Goal: Information Seeking & Learning: Find specific fact

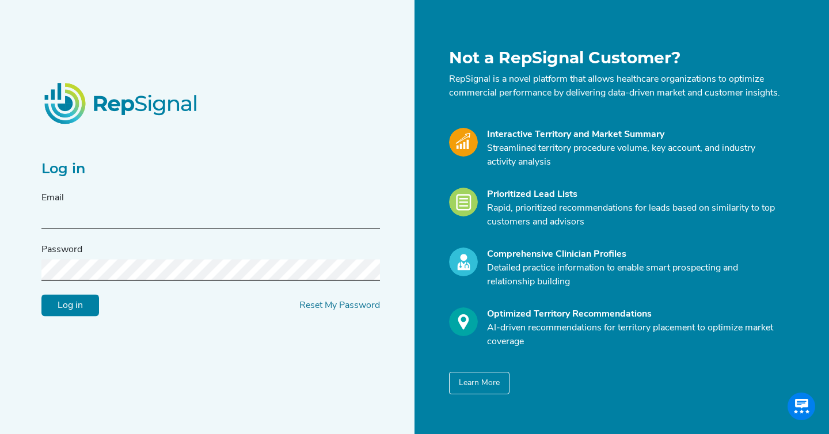
type input "[PERSON_NAME][EMAIL_ADDRESS][DOMAIN_NAME]"
click at [78, 313] on input "Log in" at bounding box center [70, 306] width 58 height 22
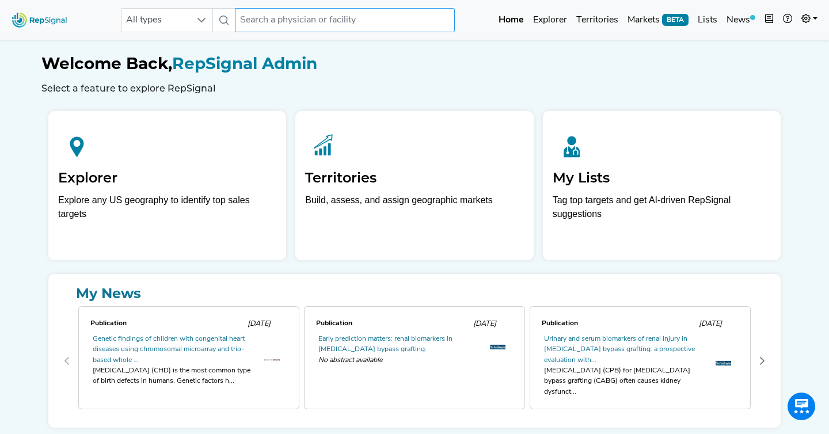
click at [332, 20] on input "text" at bounding box center [345, 20] width 220 height 24
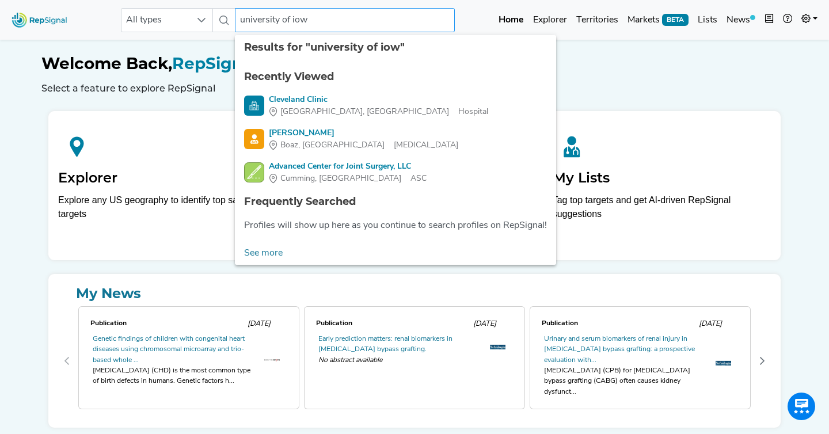
type input "[GEOGRAPHIC_DATA][US_STATE]"
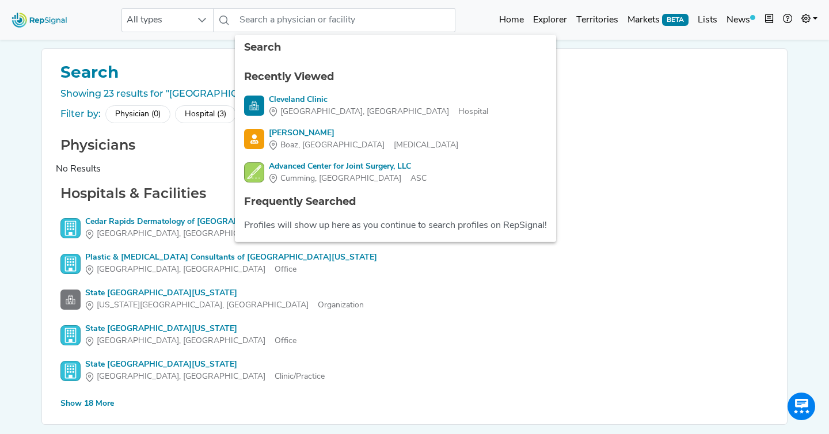
click at [173, 155] on div "Physicians No Results" at bounding box center [414, 157] width 717 height 40
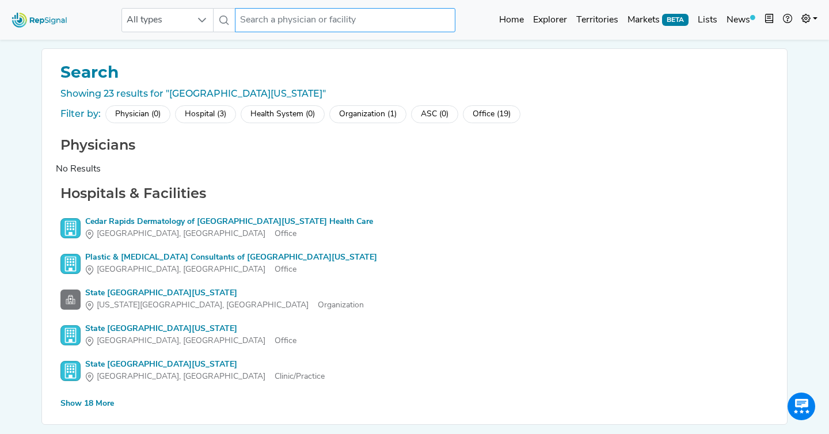
click at [288, 23] on input "text" at bounding box center [345, 20] width 220 height 24
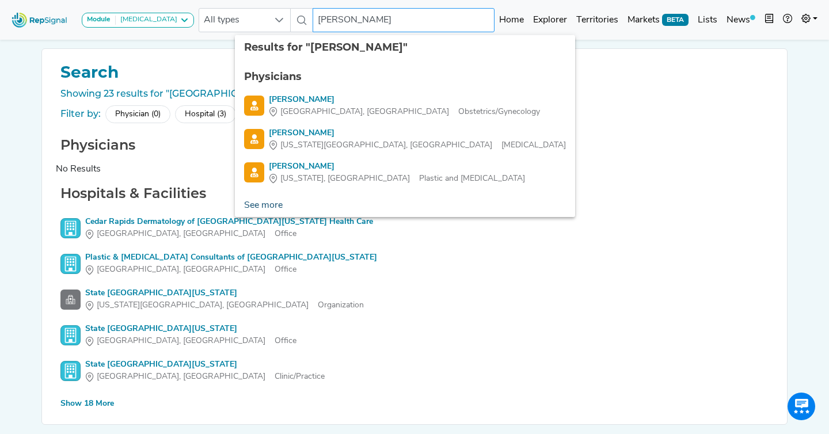
type input "[PERSON_NAME]"
click at [270, 203] on body "Module [MEDICAL_DATA] AV Access Airway Clearance Ambulatory [MEDICAL_DATA] [MED…" at bounding box center [414, 237] width 829 height 475
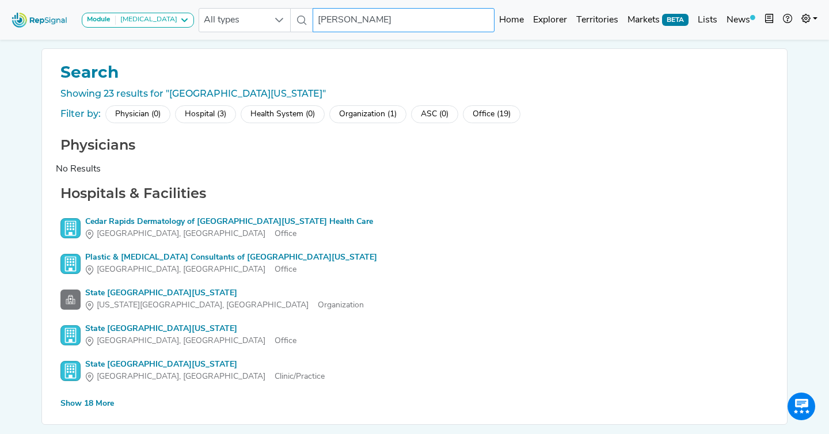
click at [407, 21] on input "[PERSON_NAME]" at bounding box center [403, 20] width 182 height 24
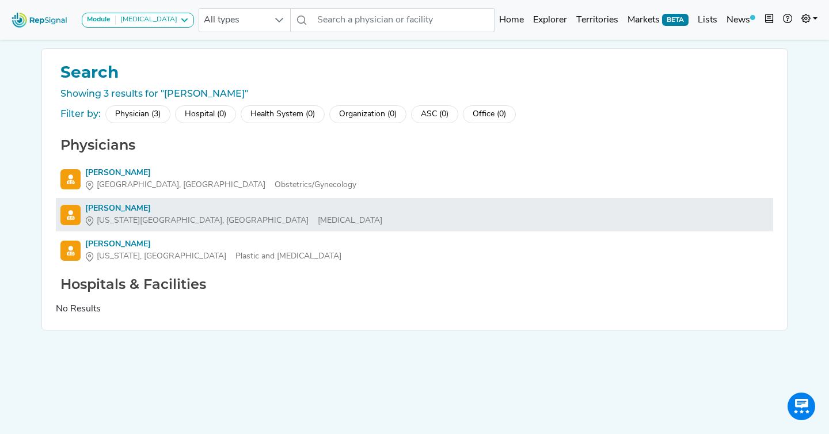
click at [128, 208] on div "[PERSON_NAME]" at bounding box center [233, 209] width 297 height 12
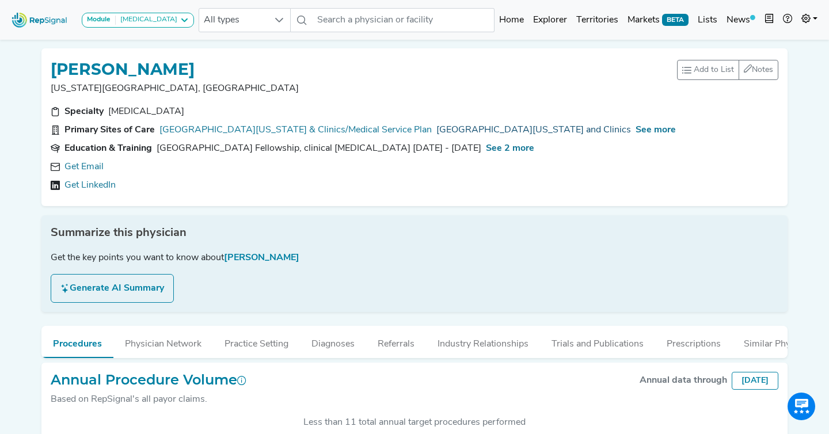
click at [509, 127] on link "[GEOGRAPHIC_DATA][US_STATE] and Clinics" at bounding box center [533, 130] width 194 height 14
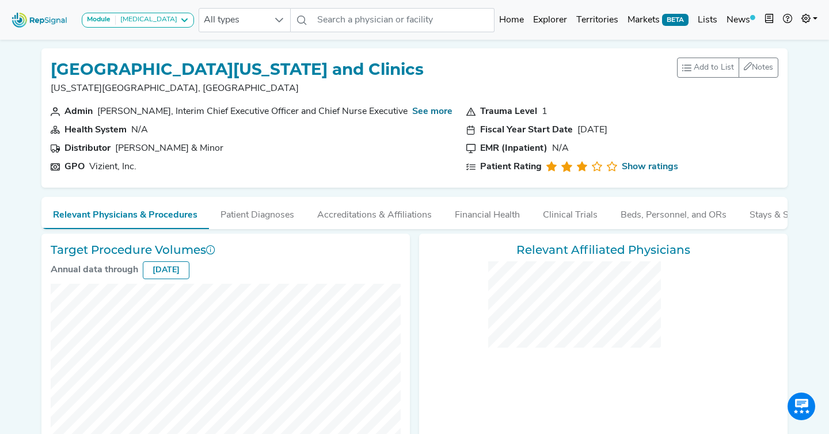
checkbox input "false"
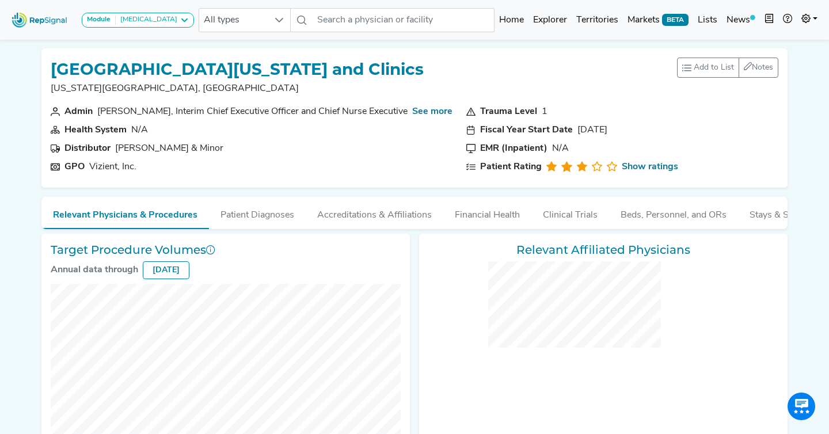
checkbox input "false"
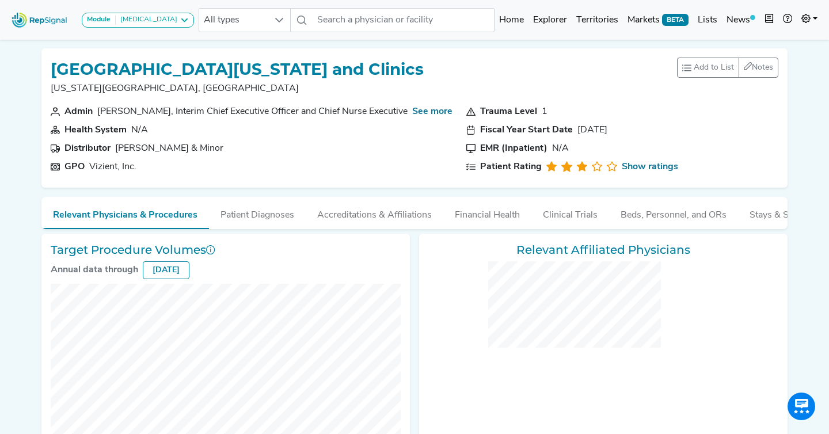
checkbox input "false"
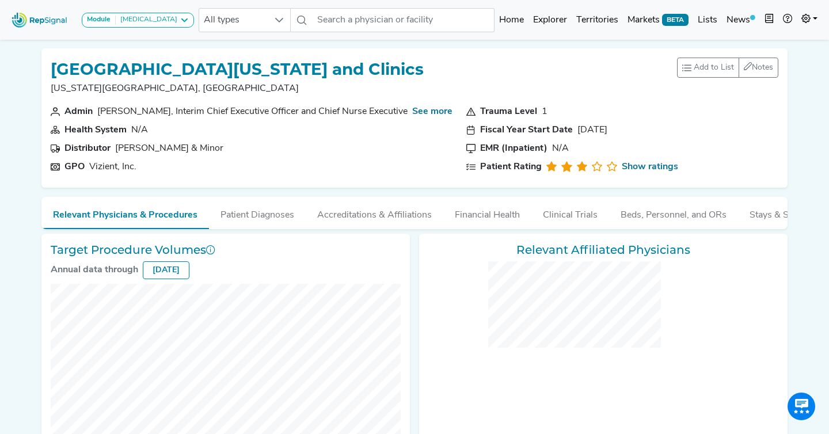
checkbox input "false"
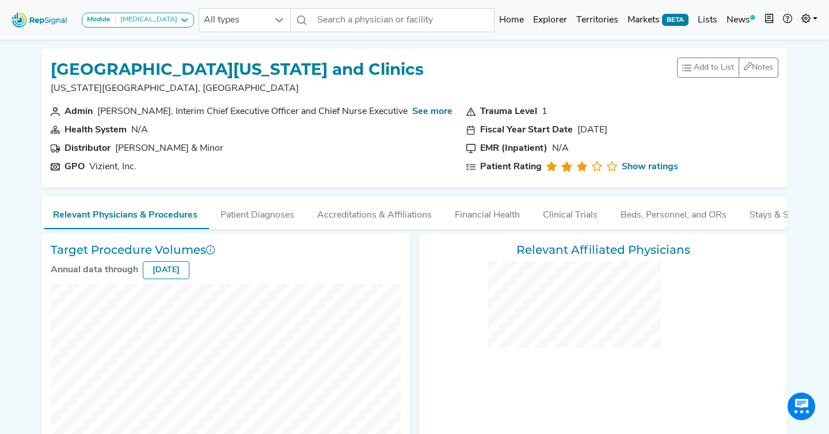
checkbox input "false"
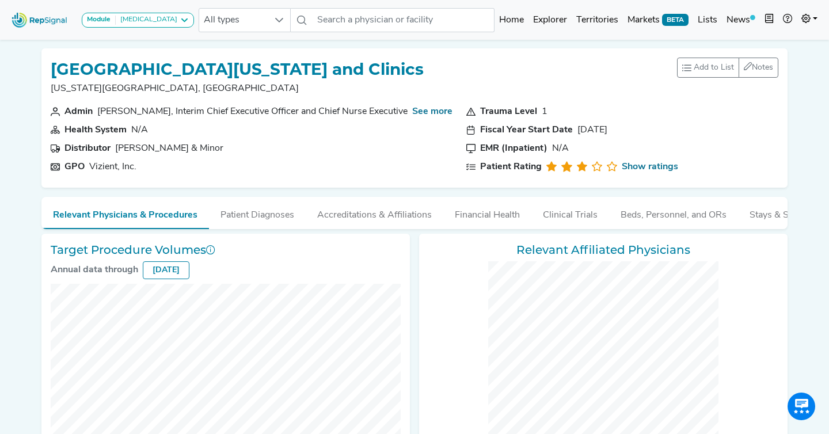
checkbox input "false"
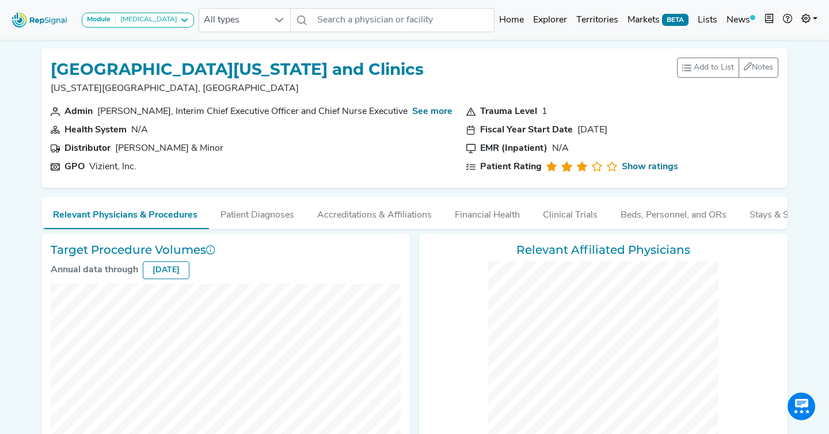
checkbox input "false"
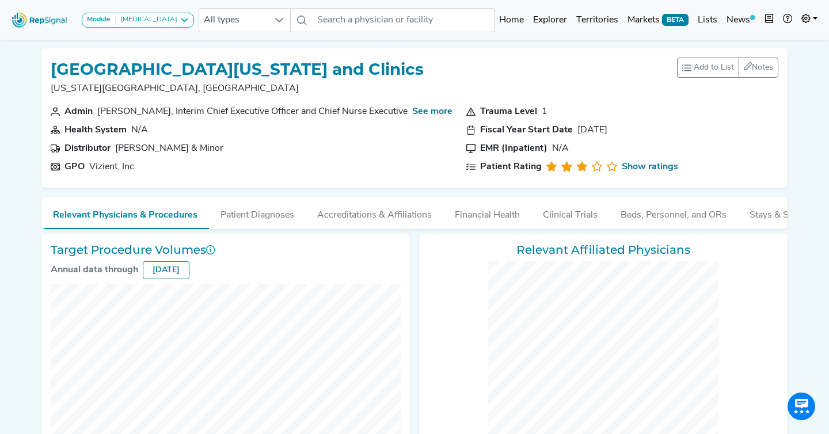
checkbox input "false"
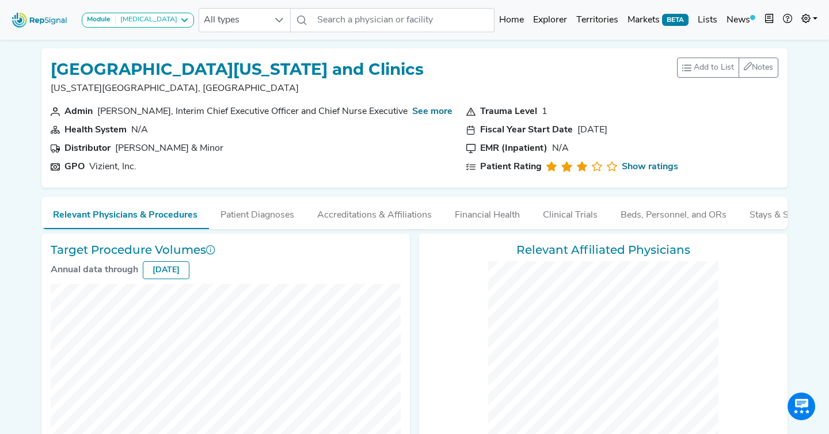
checkbox input "false"
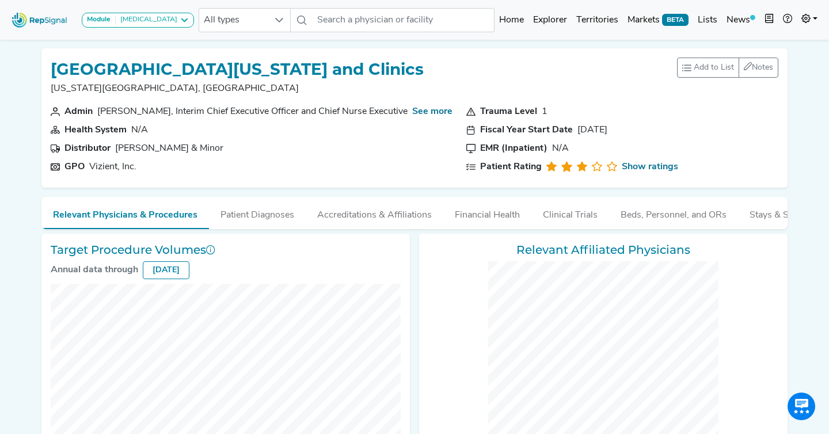
checkbox input "false"
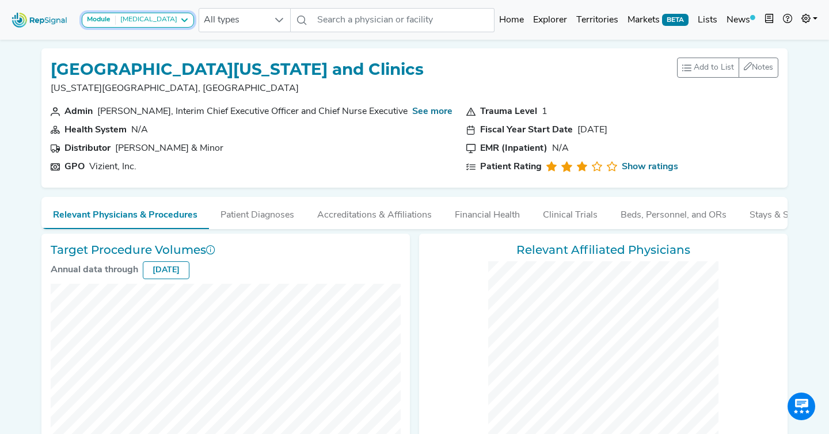
click at [180, 22] on icon at bounding box center [184, 20] width 9 height 9
checkbox input "false"
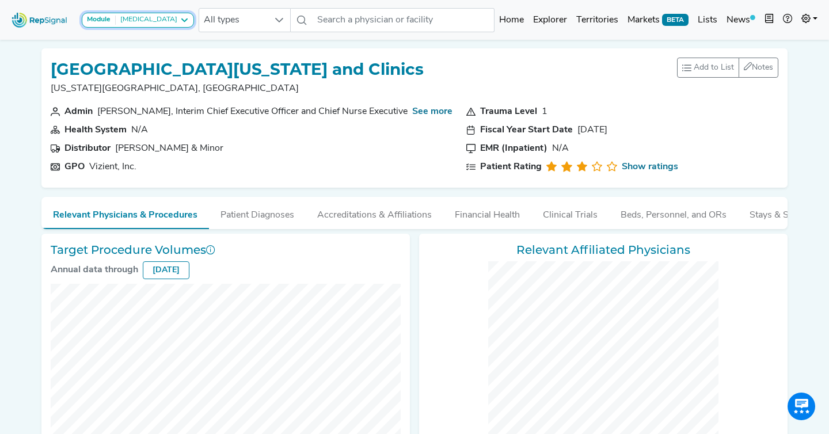
checkbox input "false"
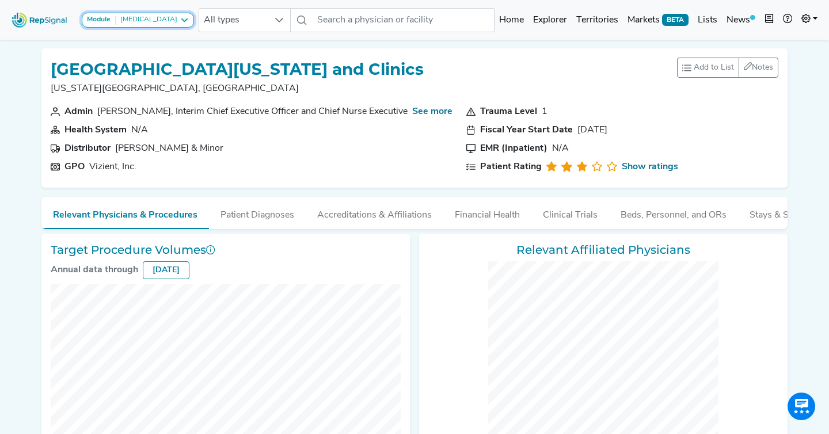
checkbox input "false"
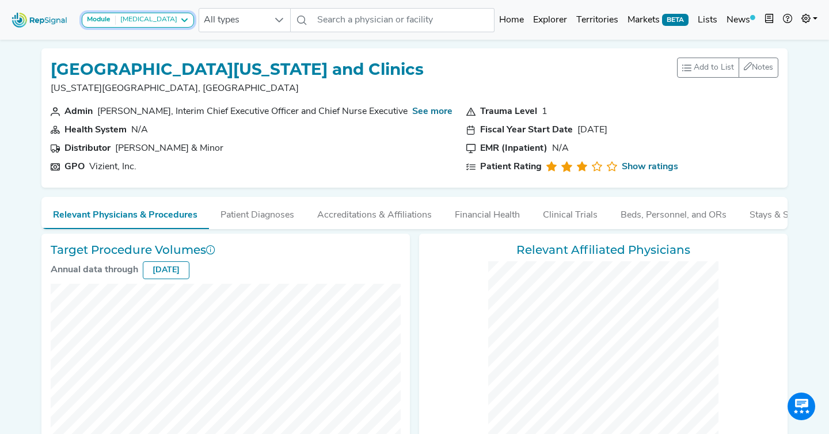
checkbox input "false"
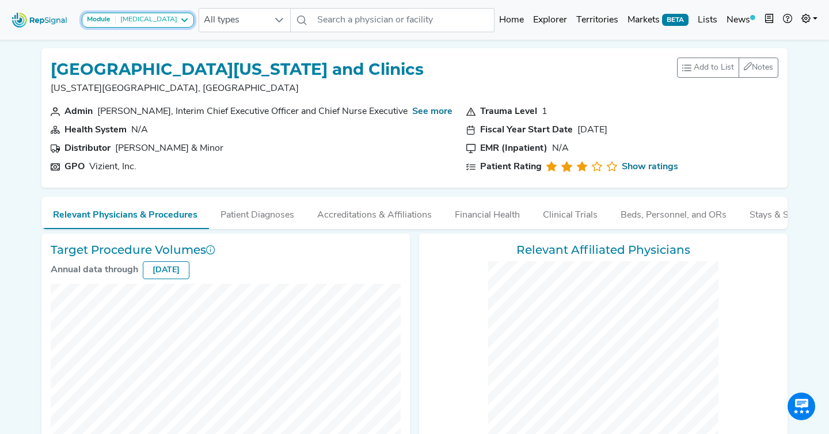
checkbox input "false"
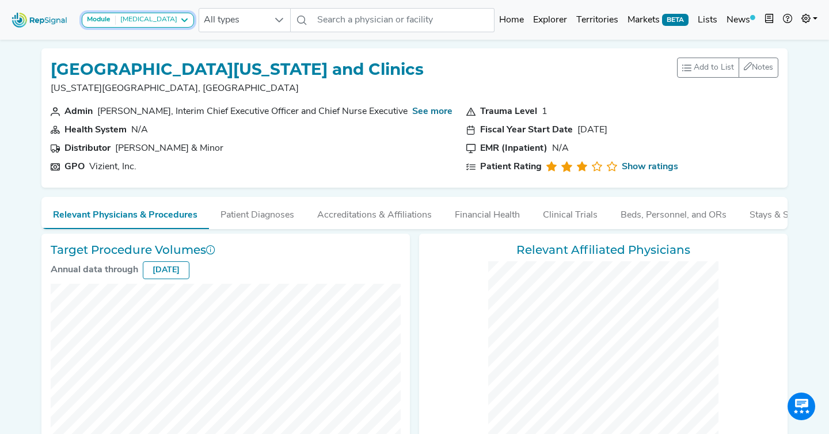
checkbox input "false"
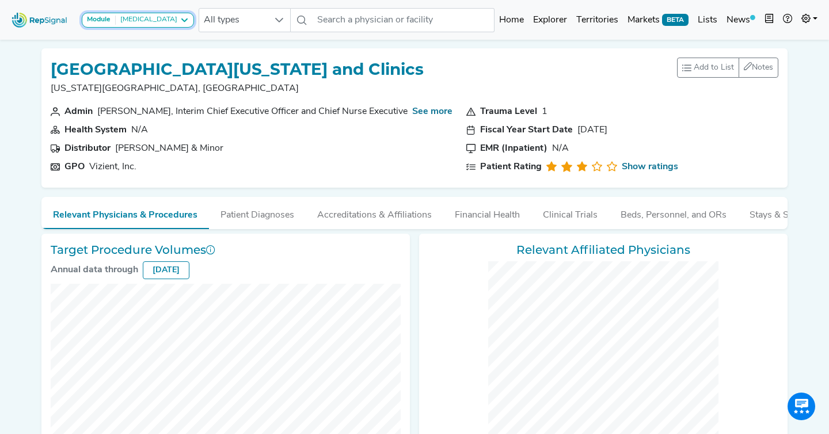
checkbox input "false"
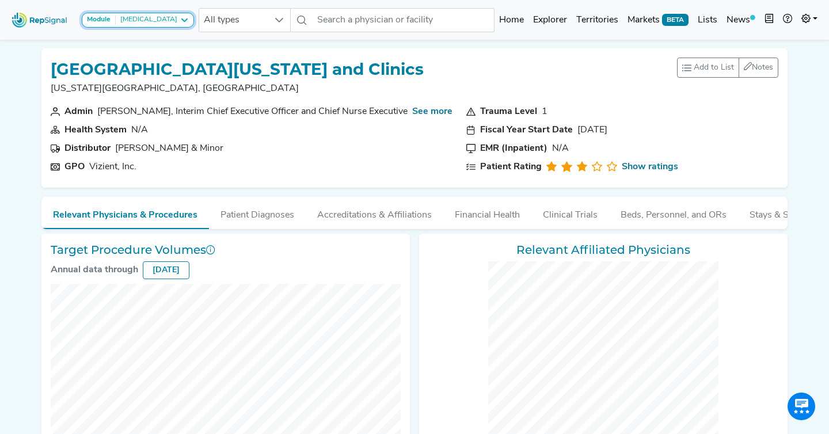
checkbox input "false"
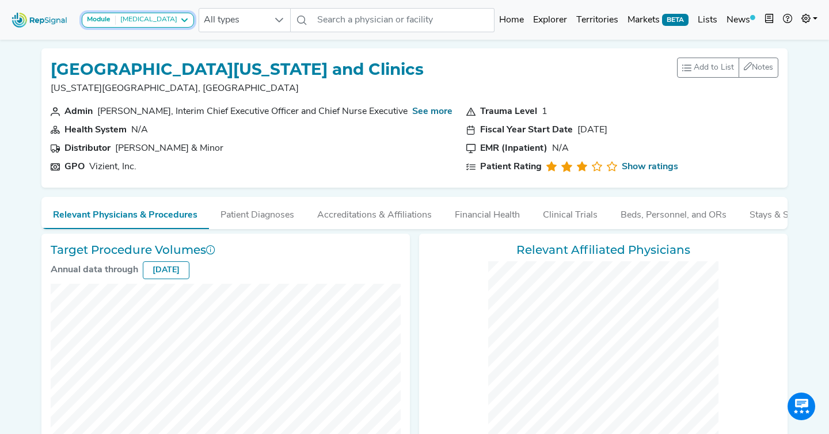
checkbox input "false"
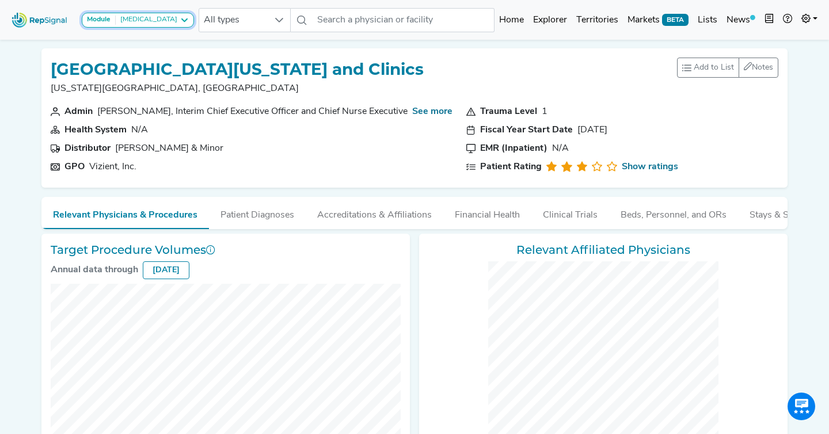
checkbox input "false"
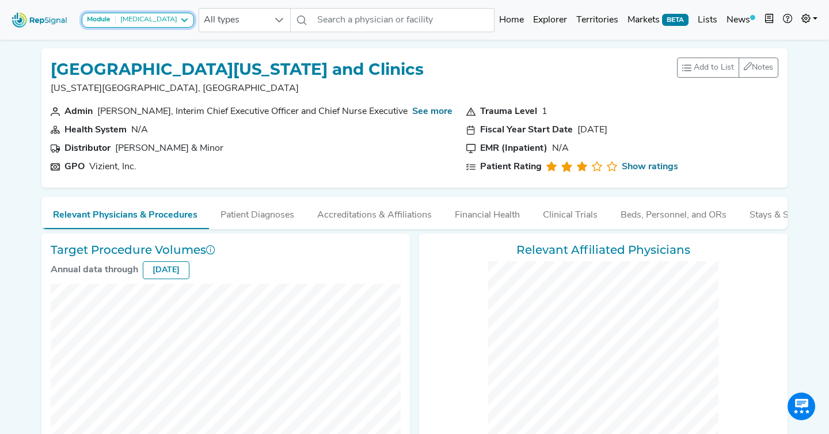
checkbox input "false"
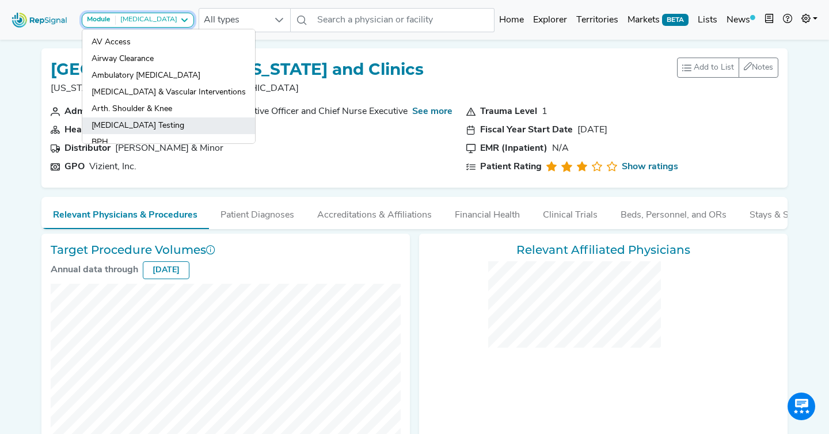
checkbox input "false"
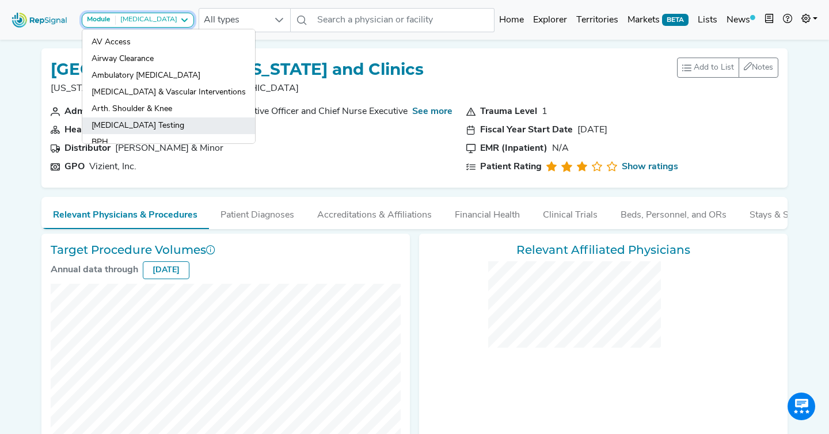
checkbox input "false"
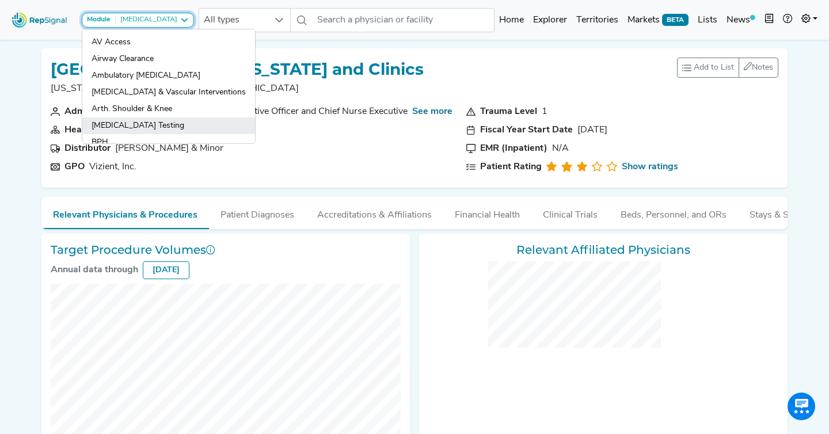
checkbox input "false"
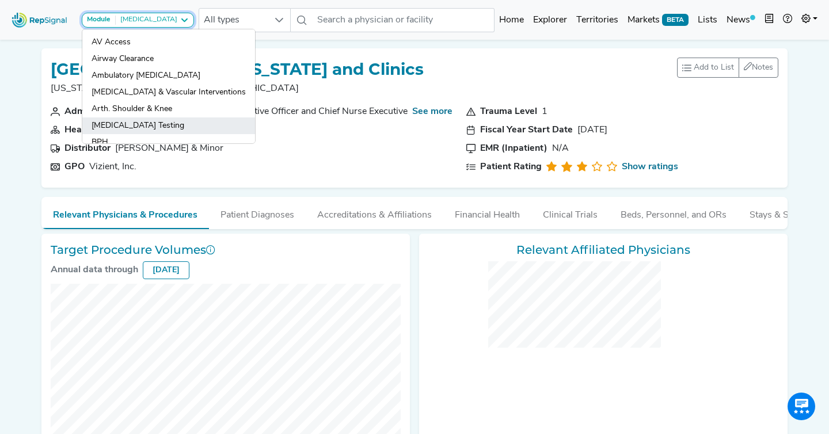
checkbox input "false"
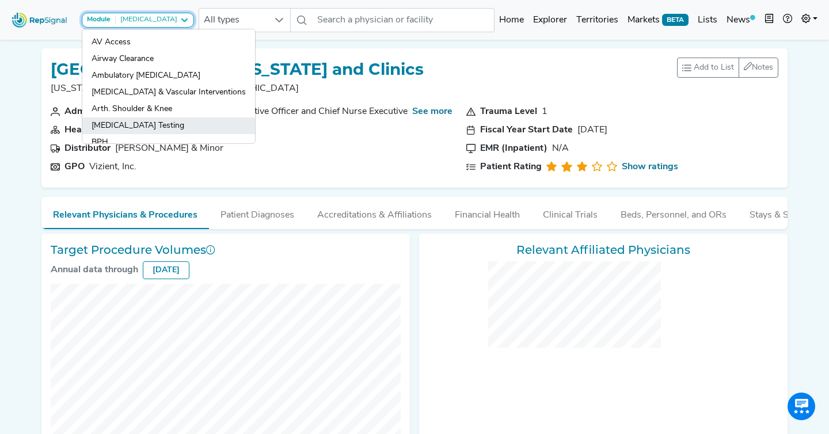
checkbox input "false"
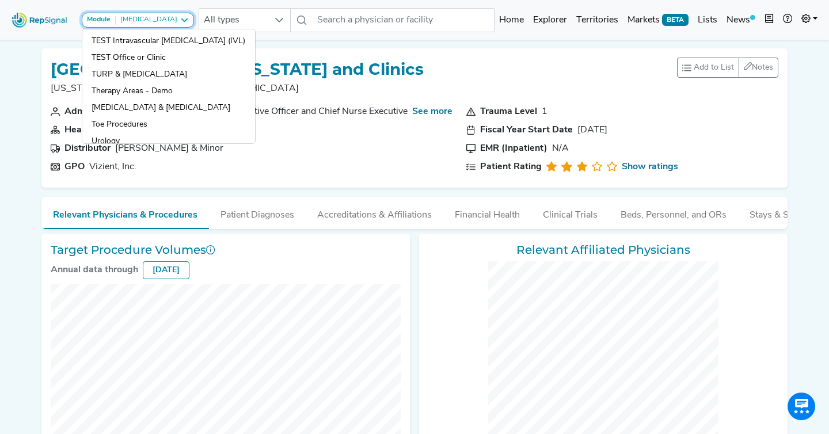
scroll to position [1163, 0]
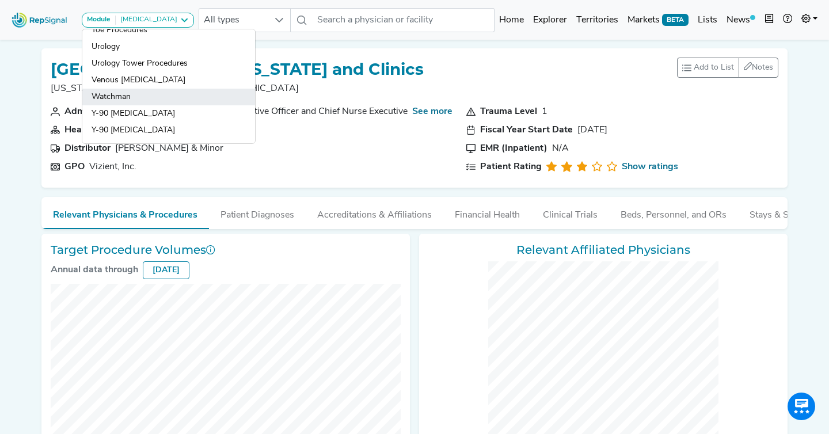
click at [175, 105] on link "Watchman" at bounding box center [168, 113] width 173 height 17
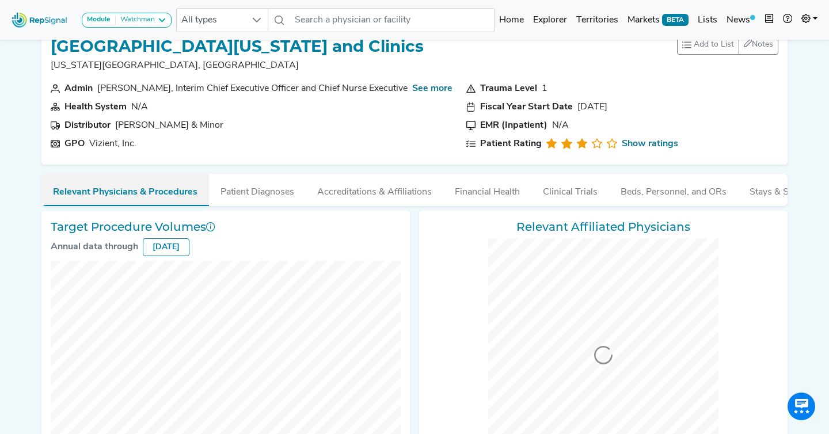
scroll to position [87, 0]
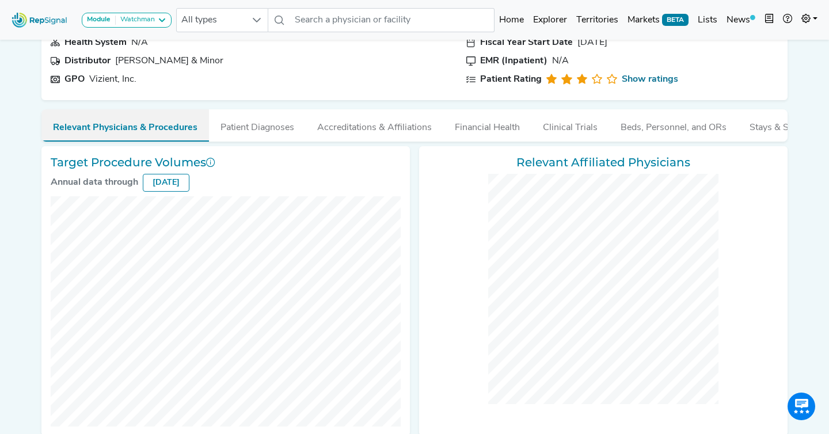
checkbox input "false"
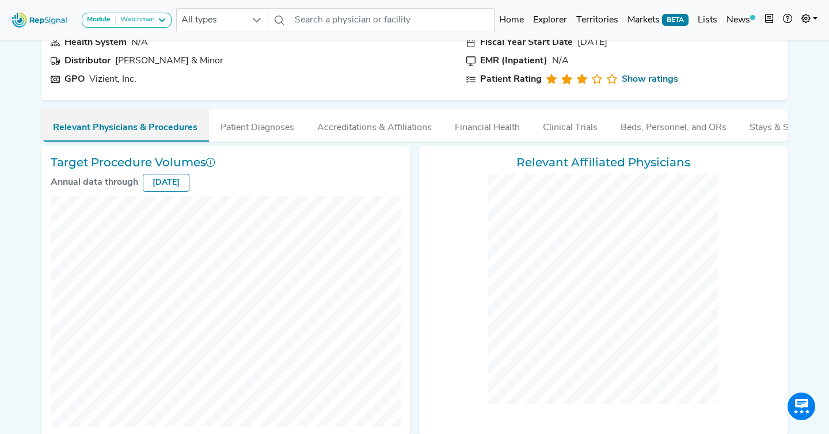
checkbox input "false"
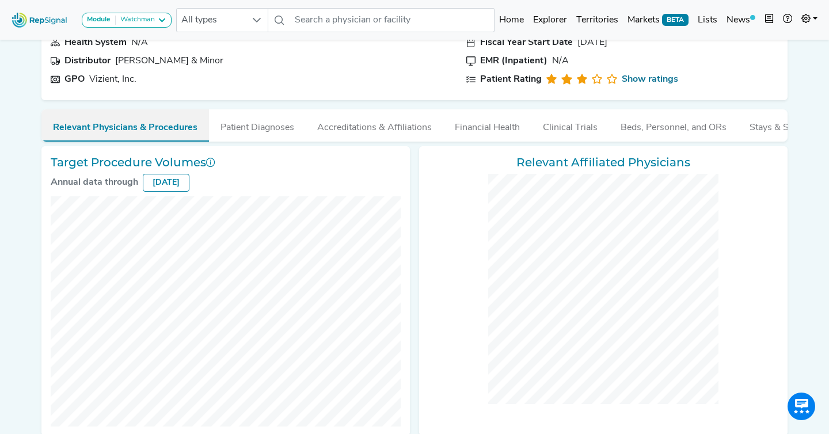
checkbox input "false"
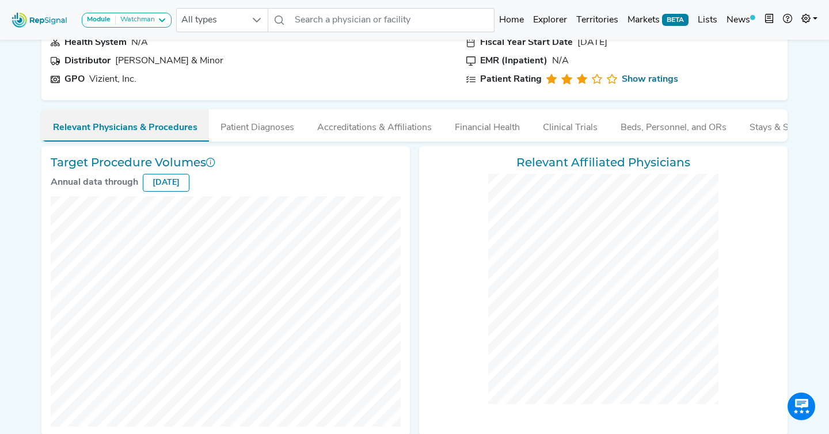
checkbox input "false"
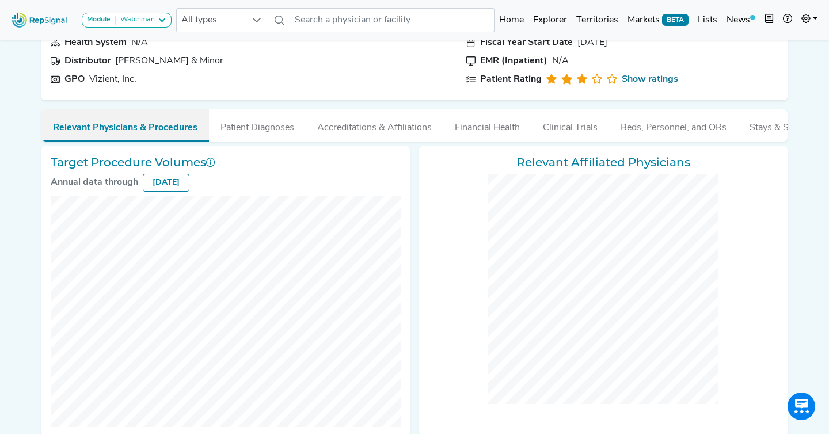
checkbox input "false"
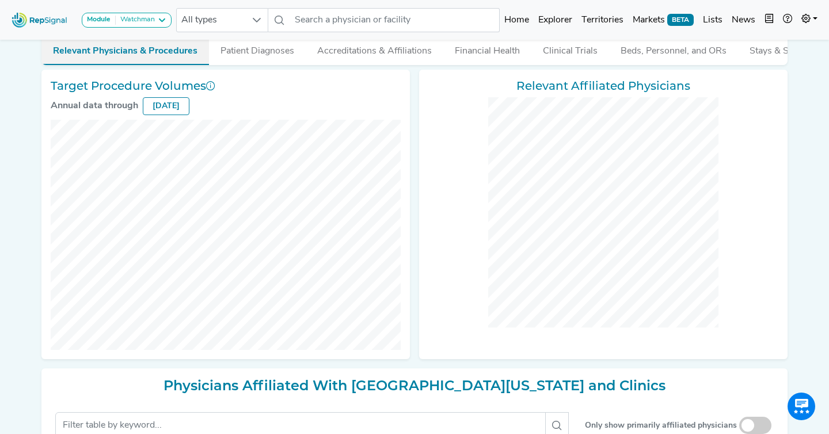
scroll to position [0, 0]
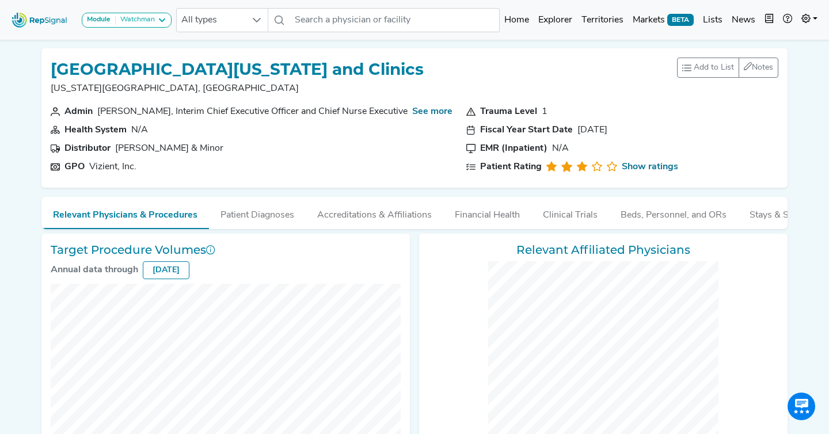
click at [484, 64] on div "[GEOGRAPHIC_DATA][US_STATE] and Clinics [US_STATE][GEOGRAPHIC_DATA], [GEOGRAPHI…" at bounding box center [414, 81] width 727 height 47
